Goal: Transaction & Acquisition: Purchase product/service

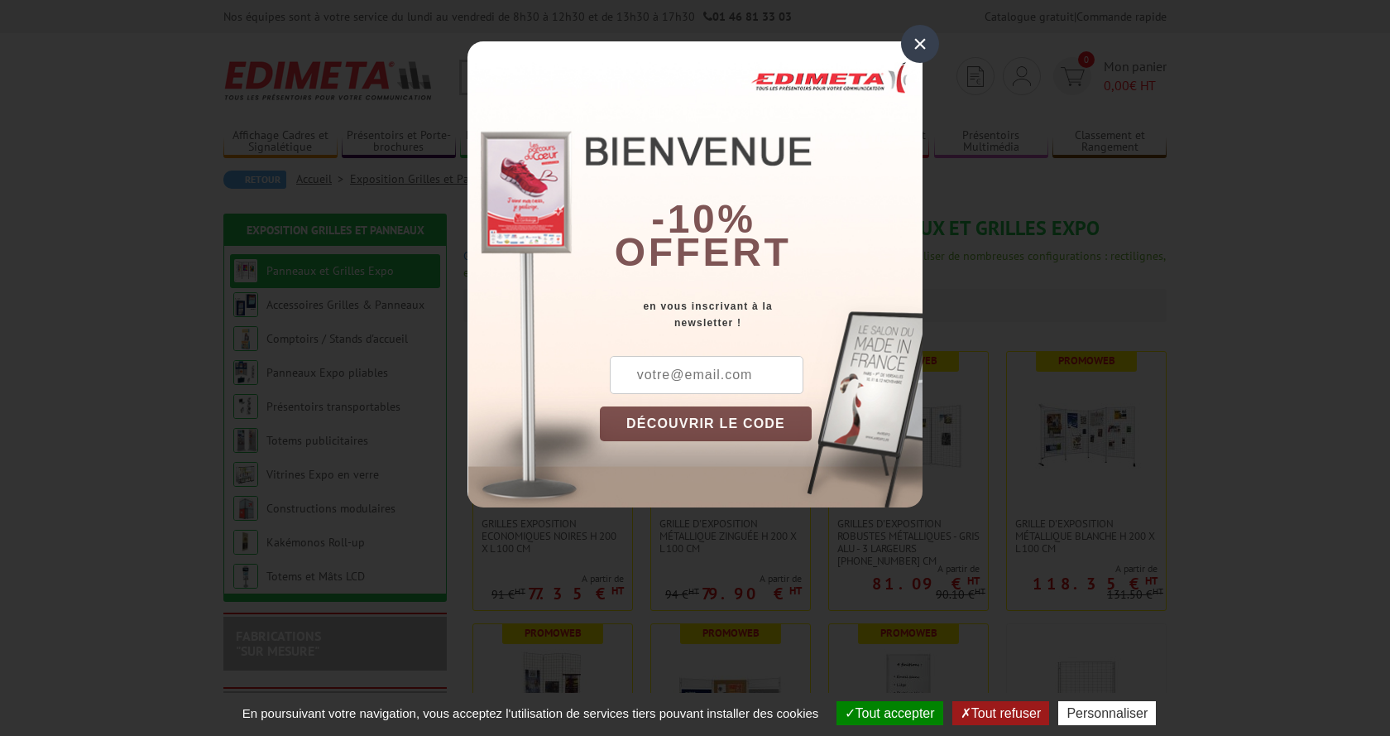
scroll to position [169, 0]
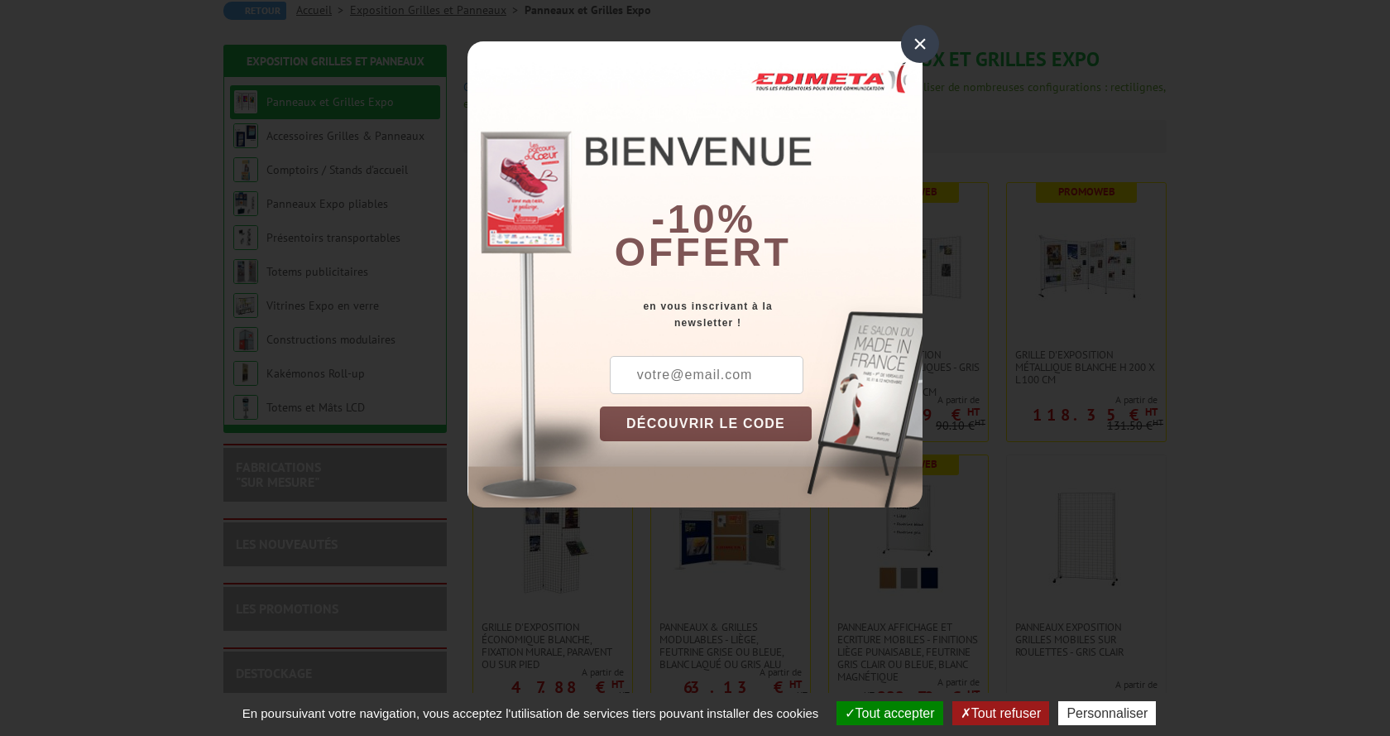
click at [928, 45] on div "×" at bounding box center [920, 44] width 38 height 38
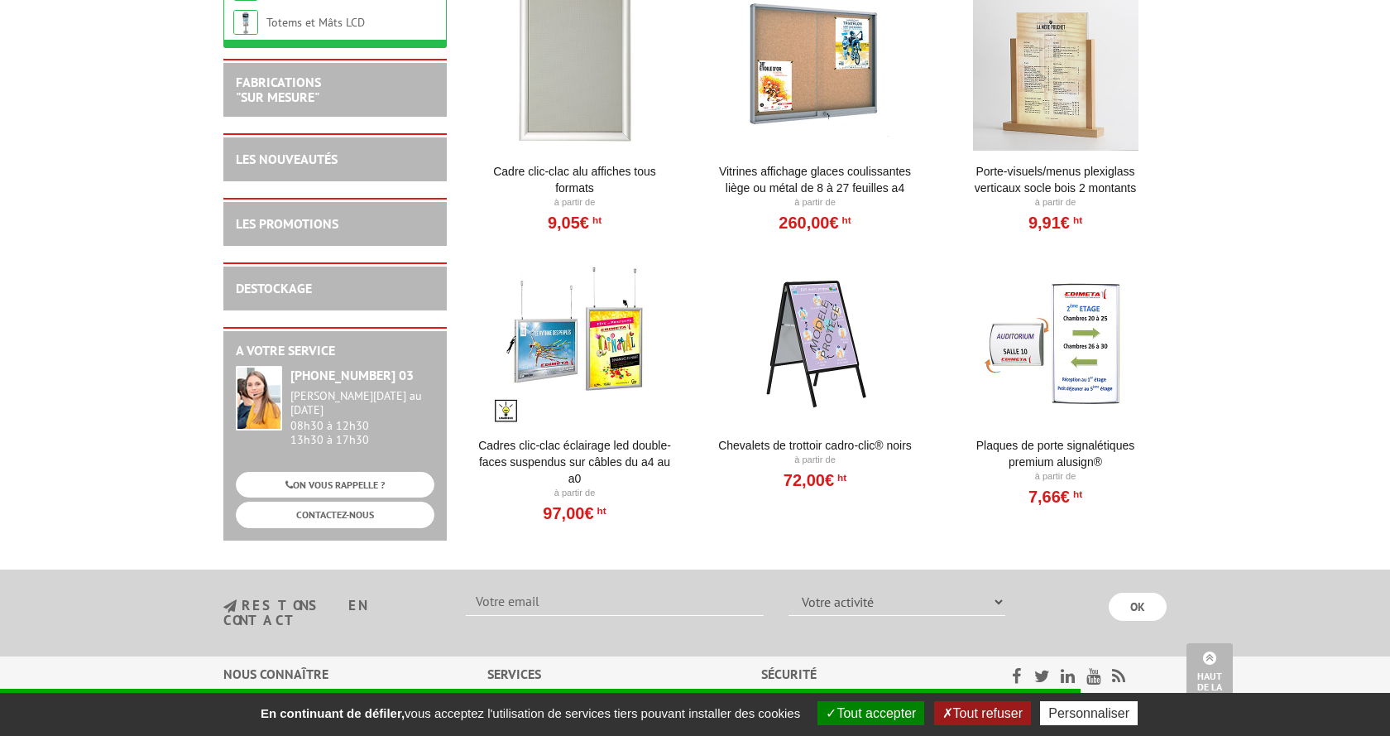
scroll to position [1350, 0]
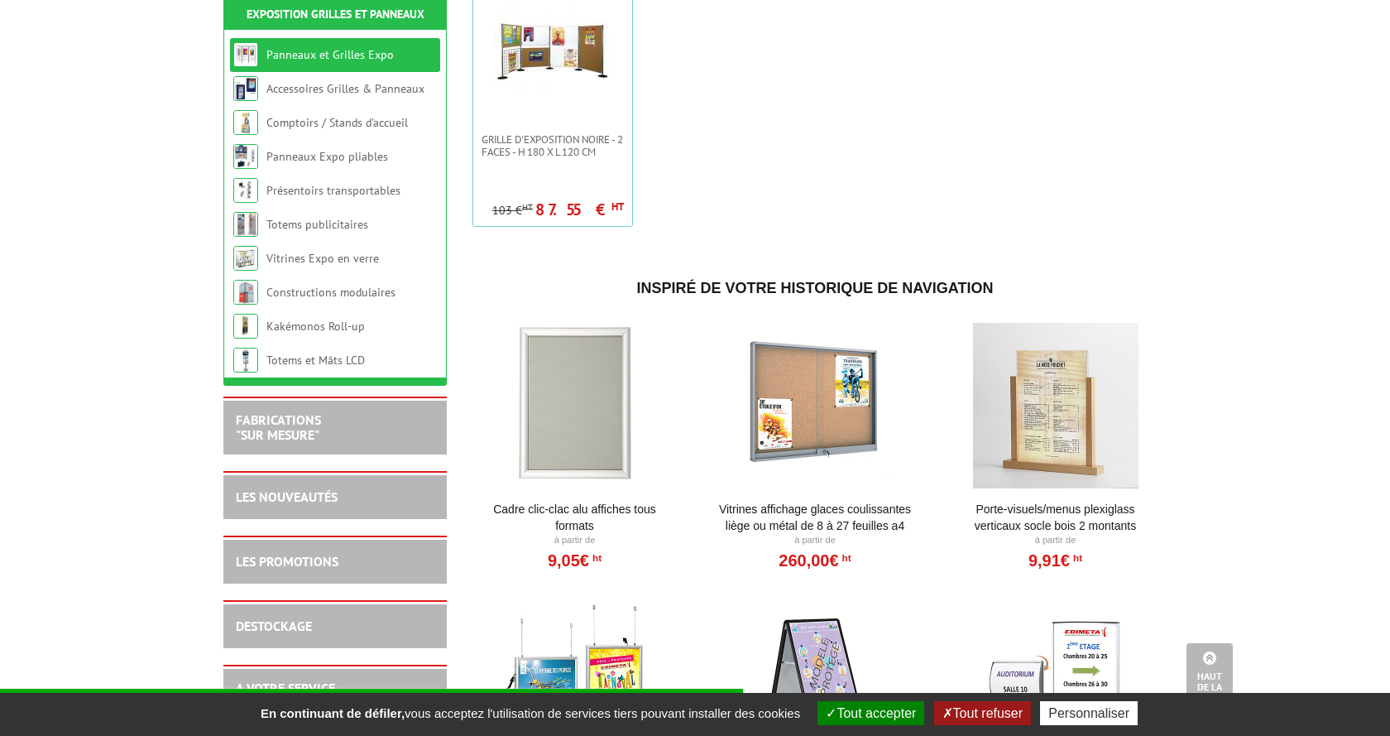
scroll to position [506, 0]
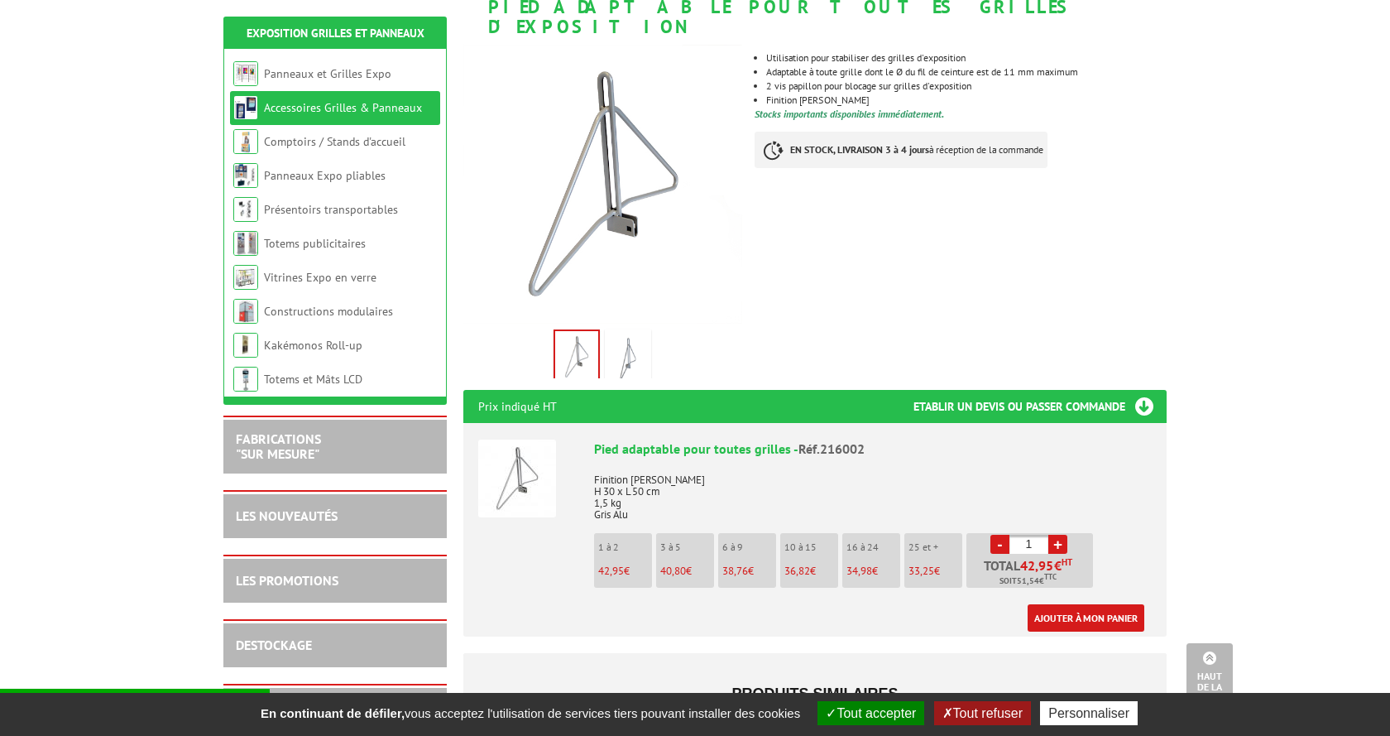
scroll to position [84, 0]
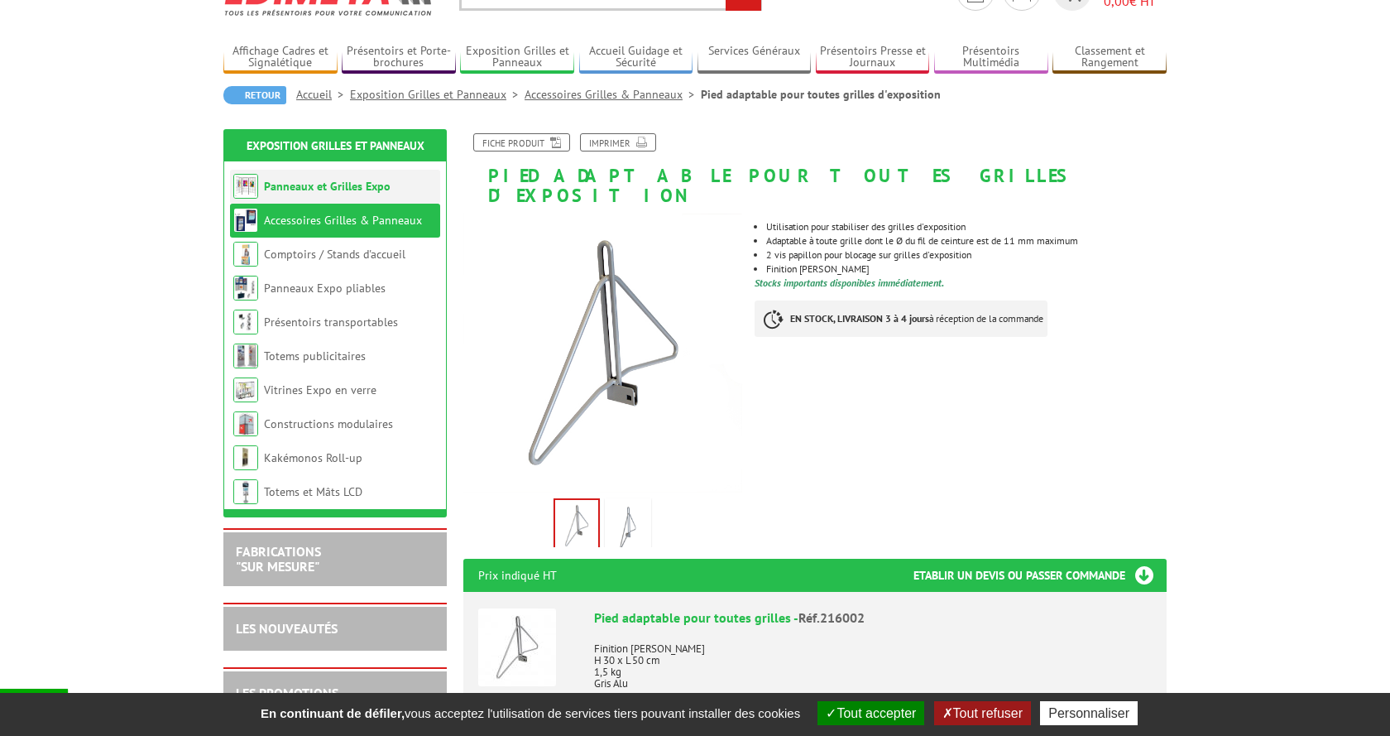
click at [353, 189] on link "Panneaux et Grilles Expo" at bounding box center [327, 186] width 127 height 15
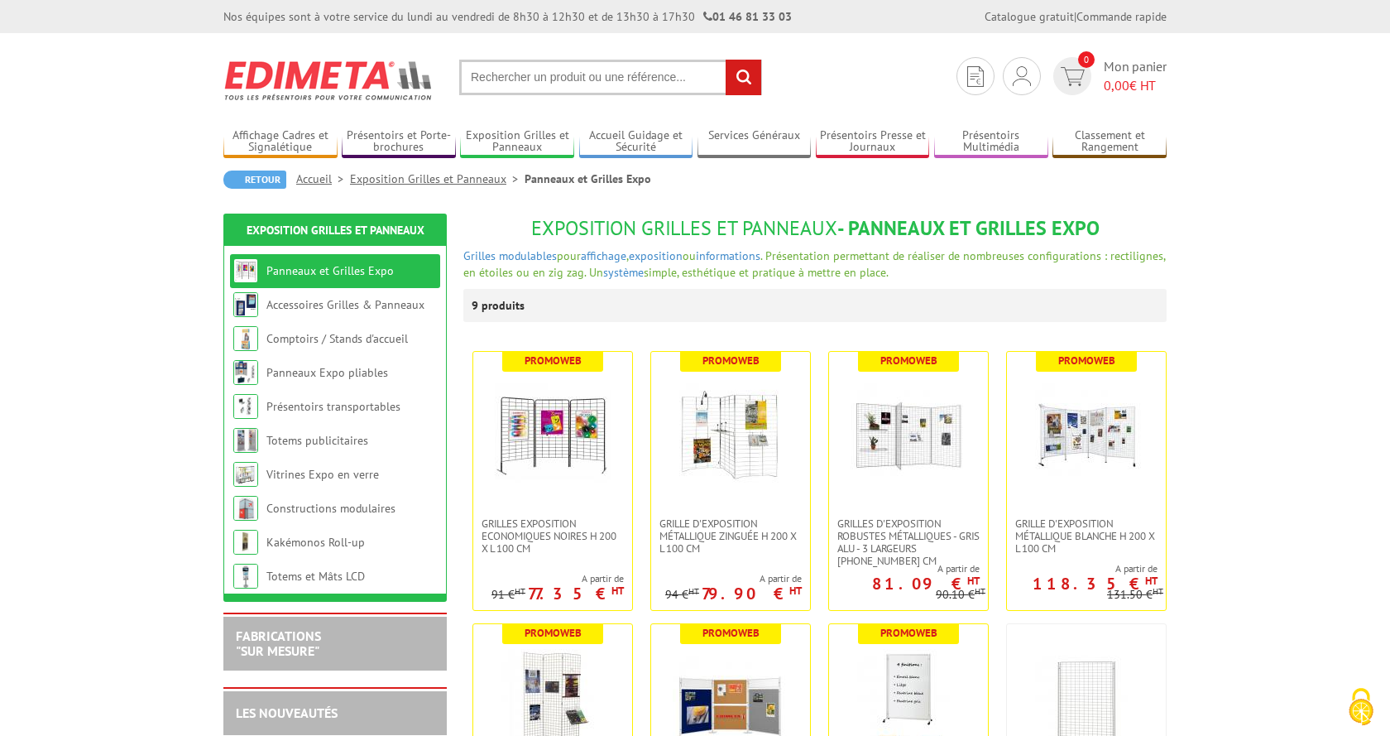
click at [576, 88] on input "text" at bounding box center [610, 78] width 303 height 36
type input "attache grille"
click at [726, 60] on input "rechercher" at bounding box center [744, 78] width 36 height 36
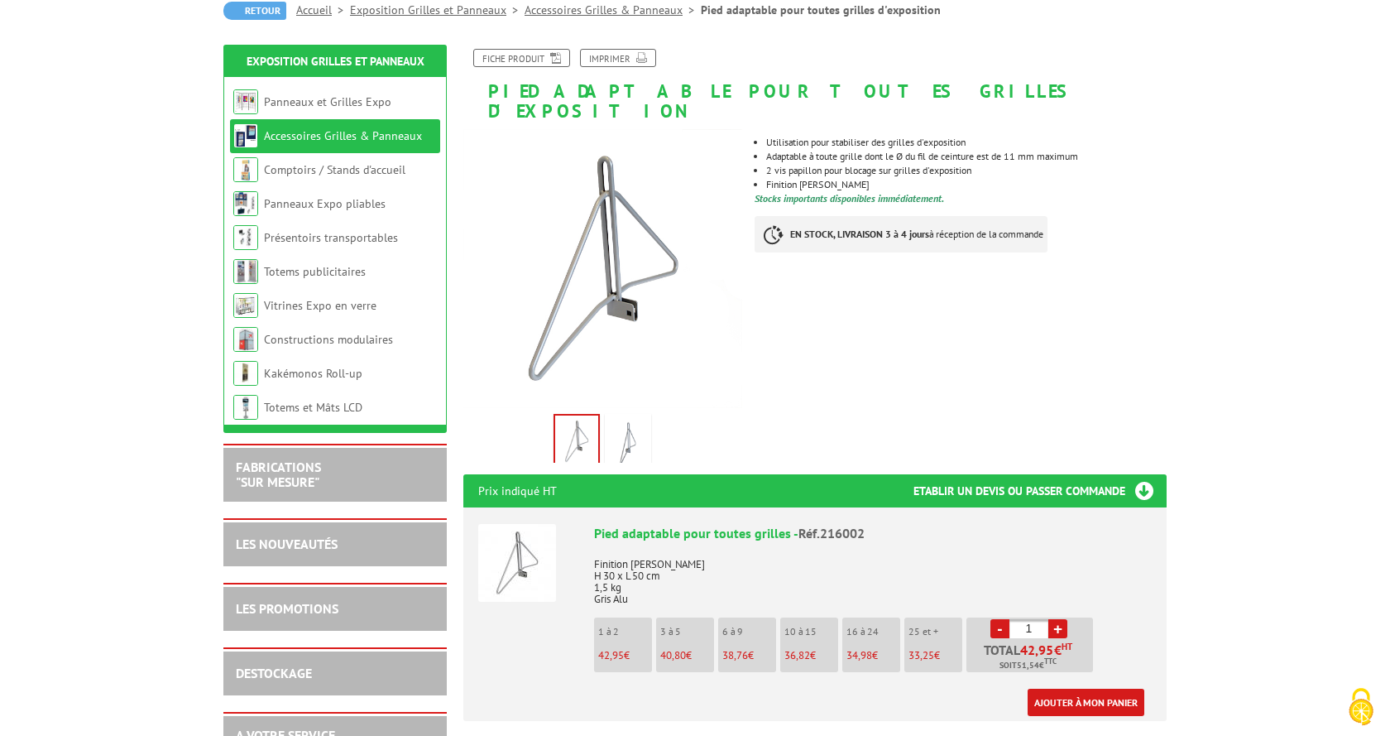
scroll to position [422, 0]
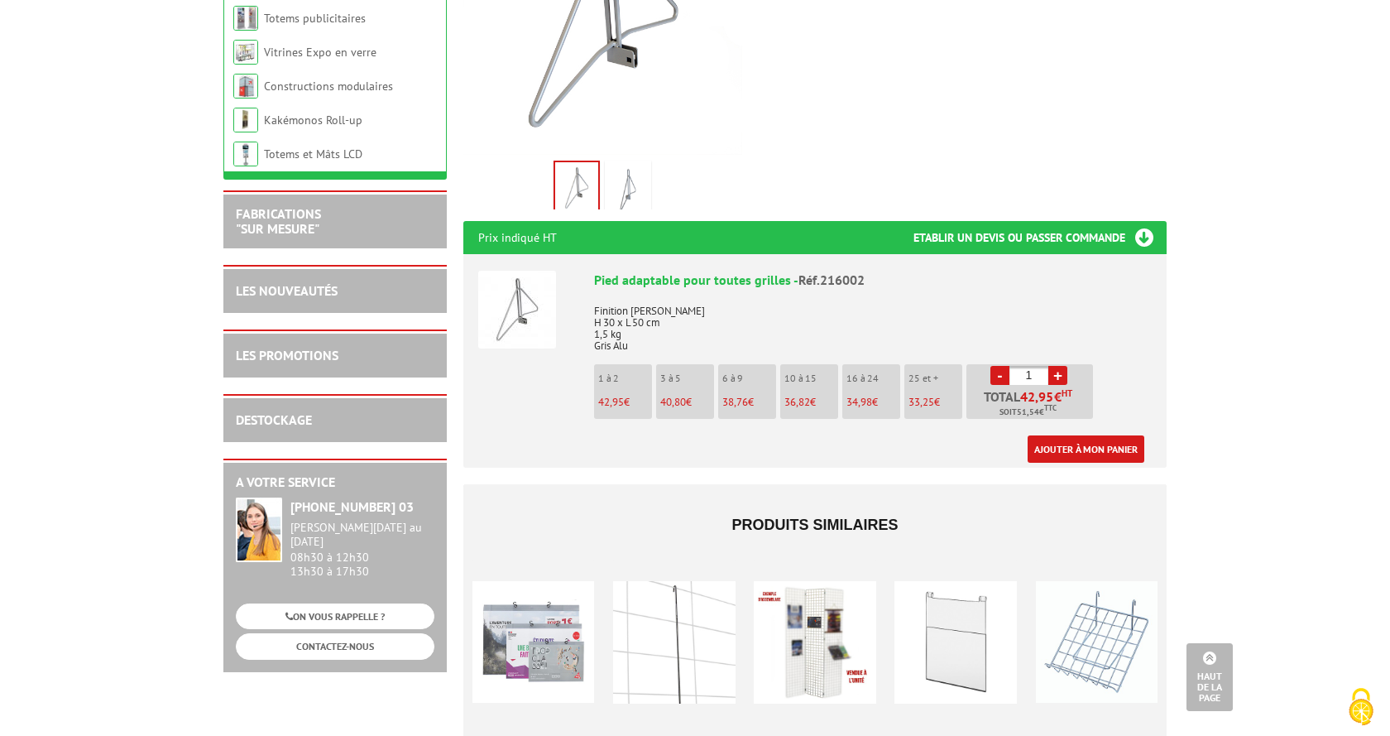
click at [1061, 366] on link "+" at bounding box center [1057, 375] width 19 height 19
type input "5"
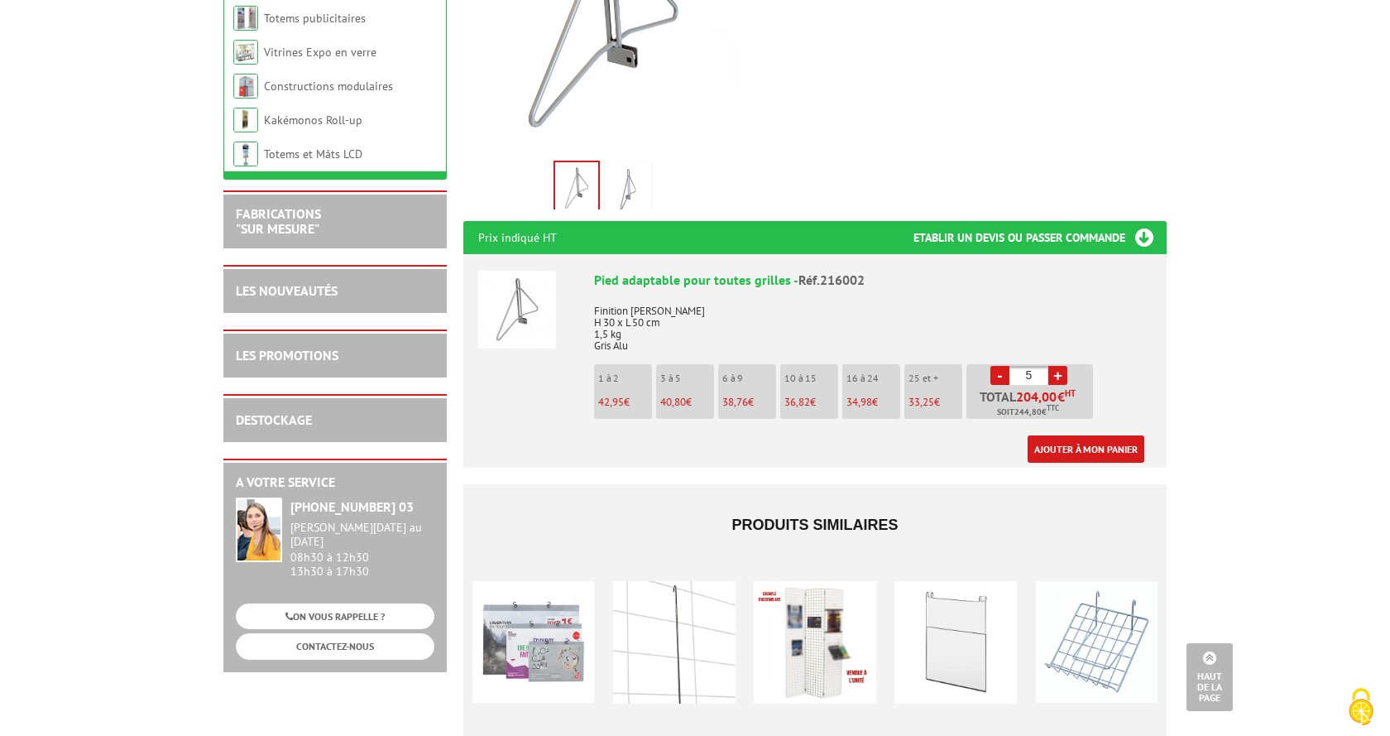
click at [1204, 356] on body "Nos équipes sont à votre service du lundi au vendredi de 8h30 à 12h30 et de 13h…" at bounding box center [695, 626] width 1390 height 2096
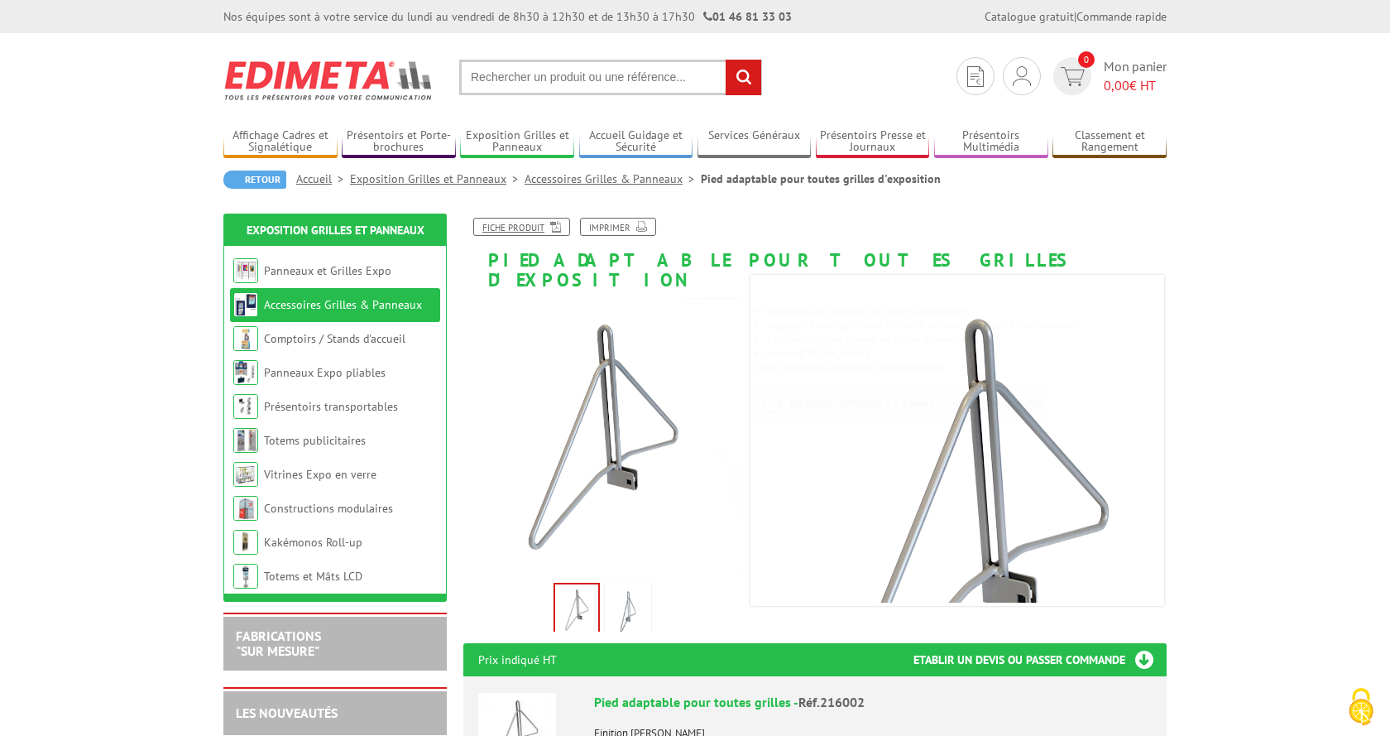
click at [540, 231] on link "Fiche produit" at bounding box center [521, 227] width 97 height 18
